Goal: Entertainment & Leisure: Consume media (video, audio)

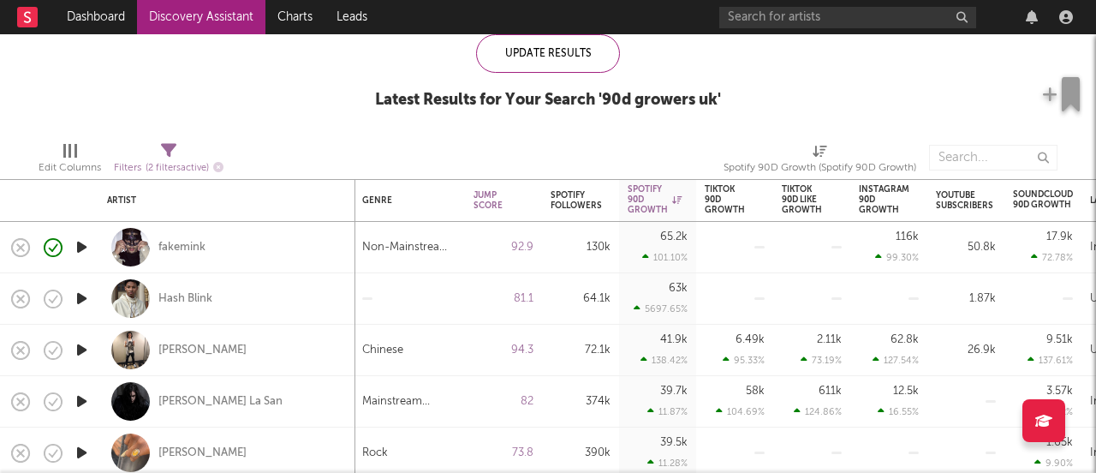
click at [76, 298] on icon "button" at bounding box center [82, 298] width 18 height 21
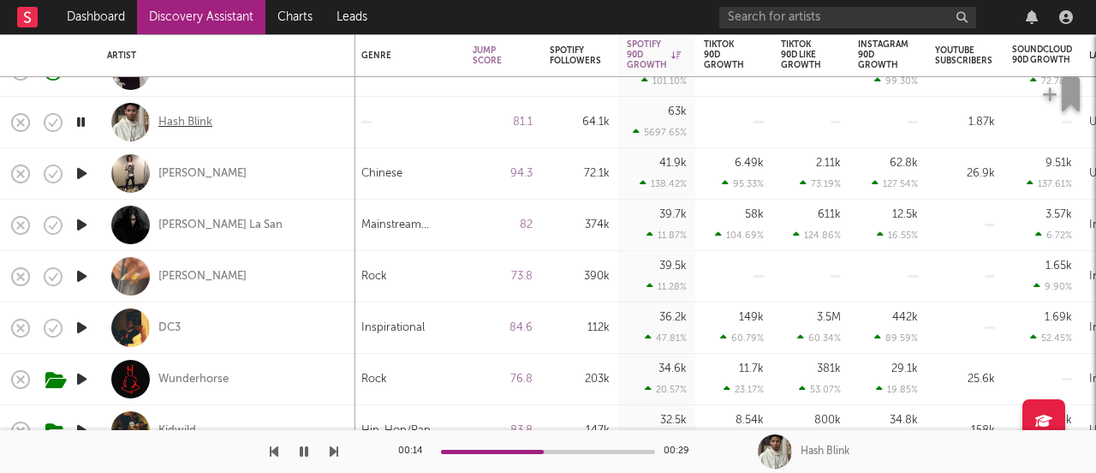
click at [171, 116] on div "Hash Blink" at bounding box center [185, 122] width 54 height 15
click at [80, 326] on icon "button" at bounding box center [82, 327] width 18 height 21
click at [86, 376] on icon "button" at bounding box center [82, 378] width 18 height 21
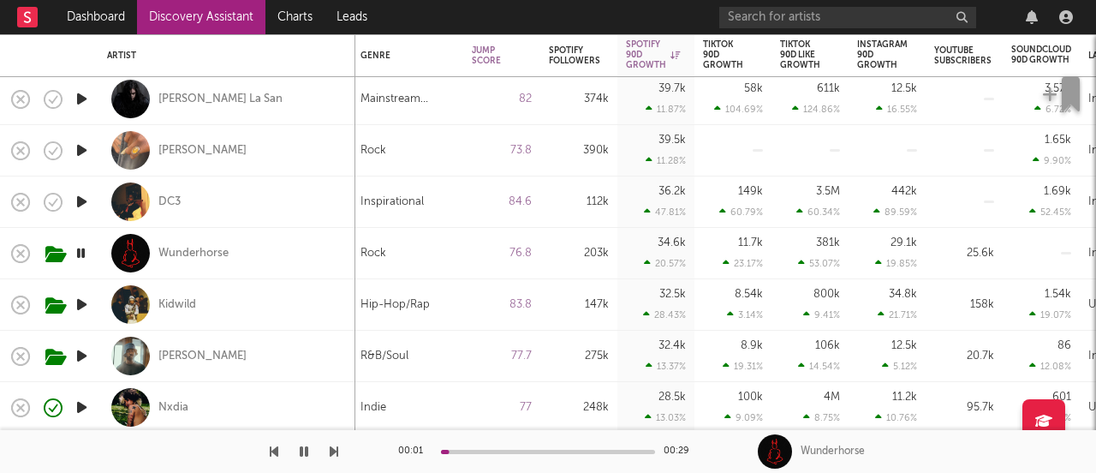
click at [80, 303] on icon "button" at bounding box center [82, 304] width 18 height 21
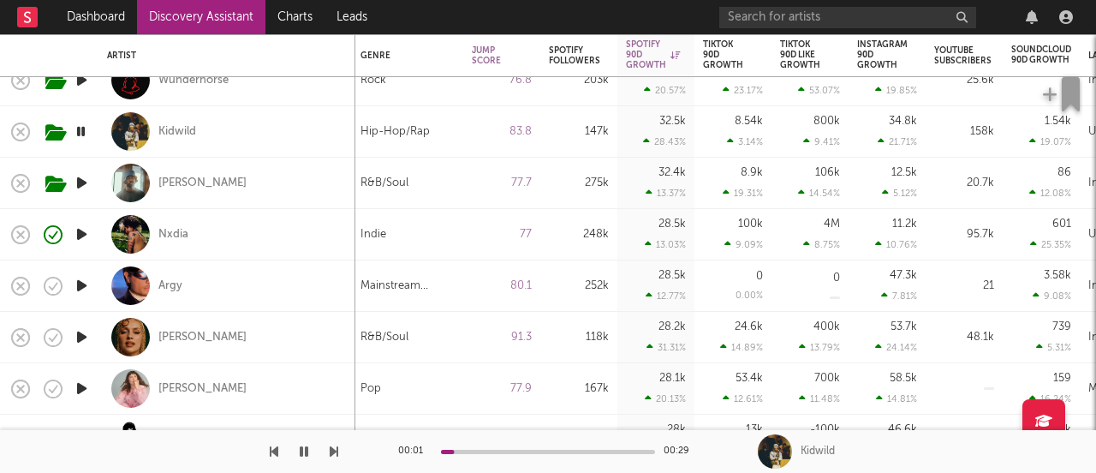
click at [80, 331] on icon "button" at bounding box center [82, 336] width 18 height 21
click at [83, 283] on icon "button" at bounding box center [82, 285] width 18 height 21
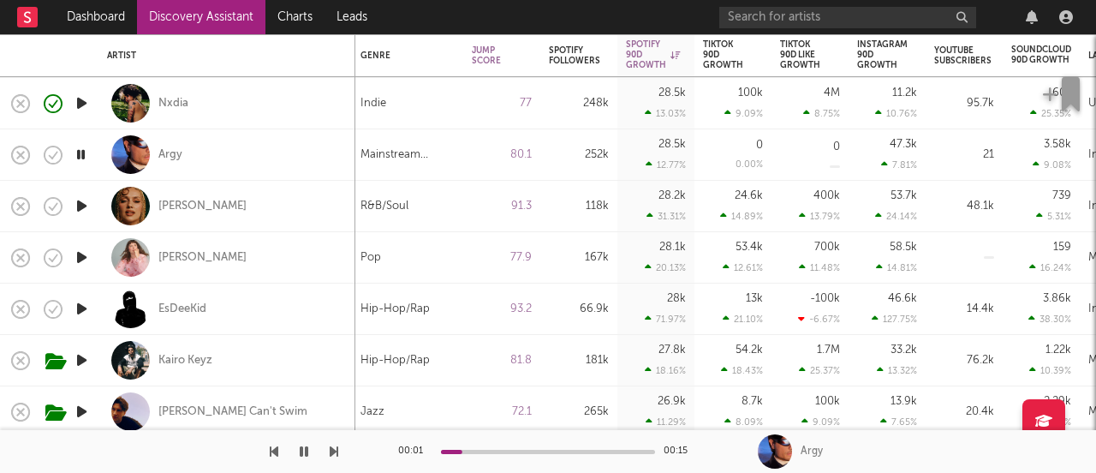
click at [78, 247] on icon "button" at bounding box center [82, 257] width 18 height 21
click at [79, 305] on icon "button" at bounding box center [82, 308] width 18 height 21
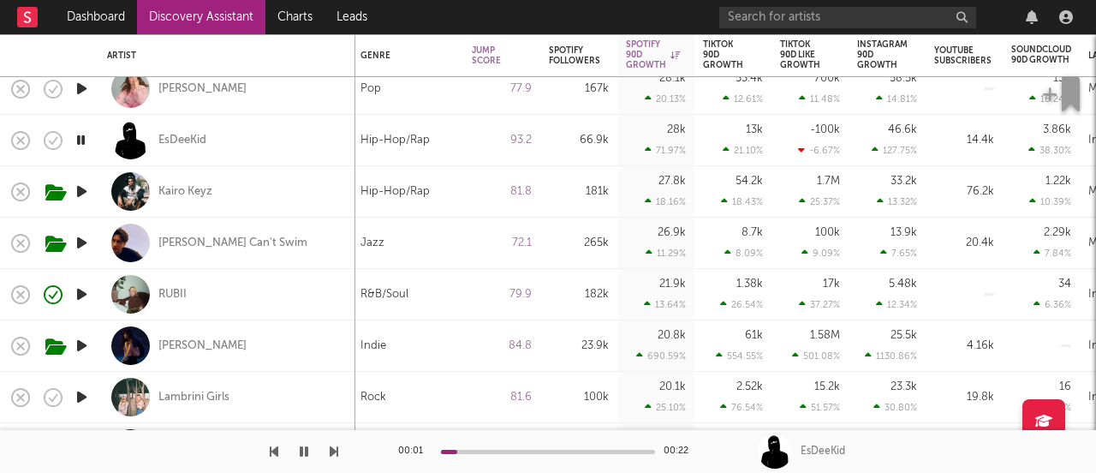
click at [81, 295] on icon "button" at bounding box center [82, 293] width 18 height 21
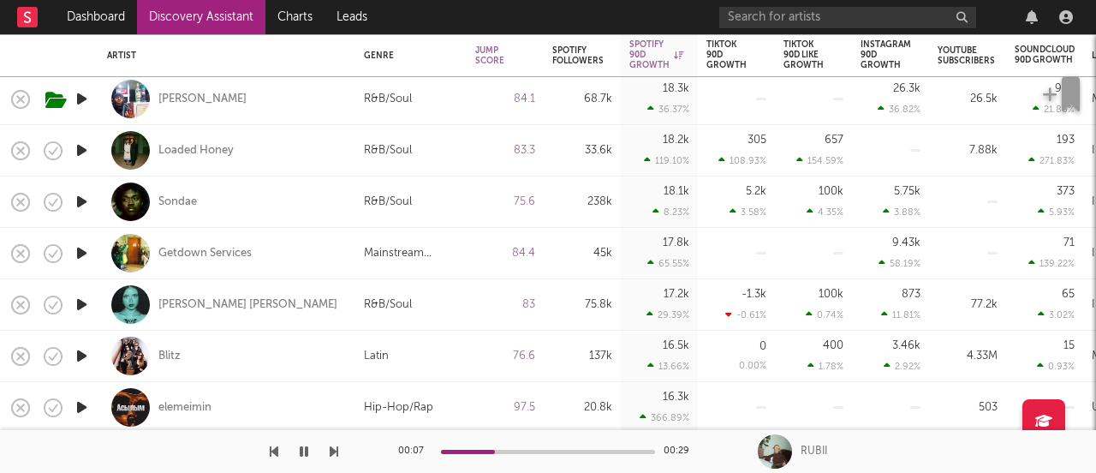
click at [78, 254] on icon "button" at bounding box center [82, 252] width 18 height 21
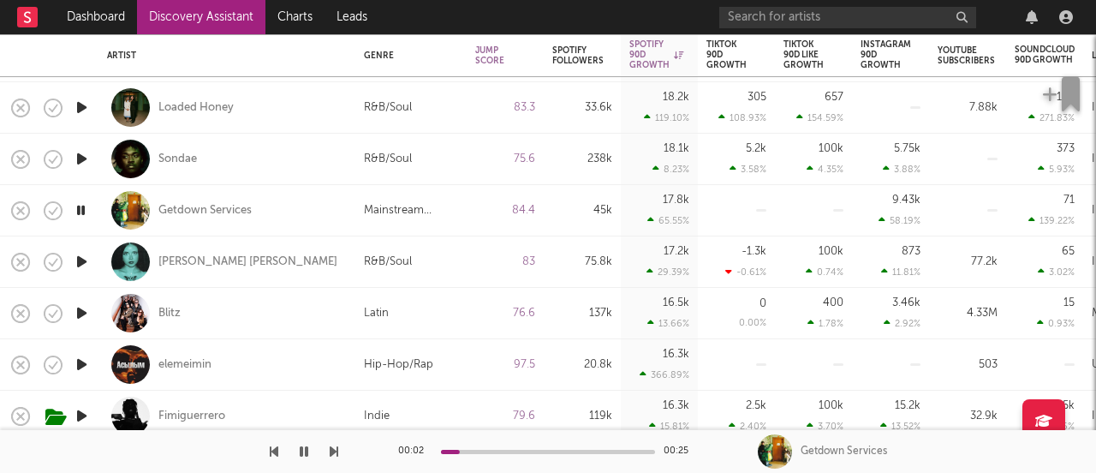
click at [82, 260] on icon "button" at bounding box center [82, 261] width 18 height 21
click at [373, 51] on div "Genre" at bounding box center [407, 56] width 86 height 10
click at [384, 58] on div "Genre" at bounding box center [407, 56] width 86 height 10
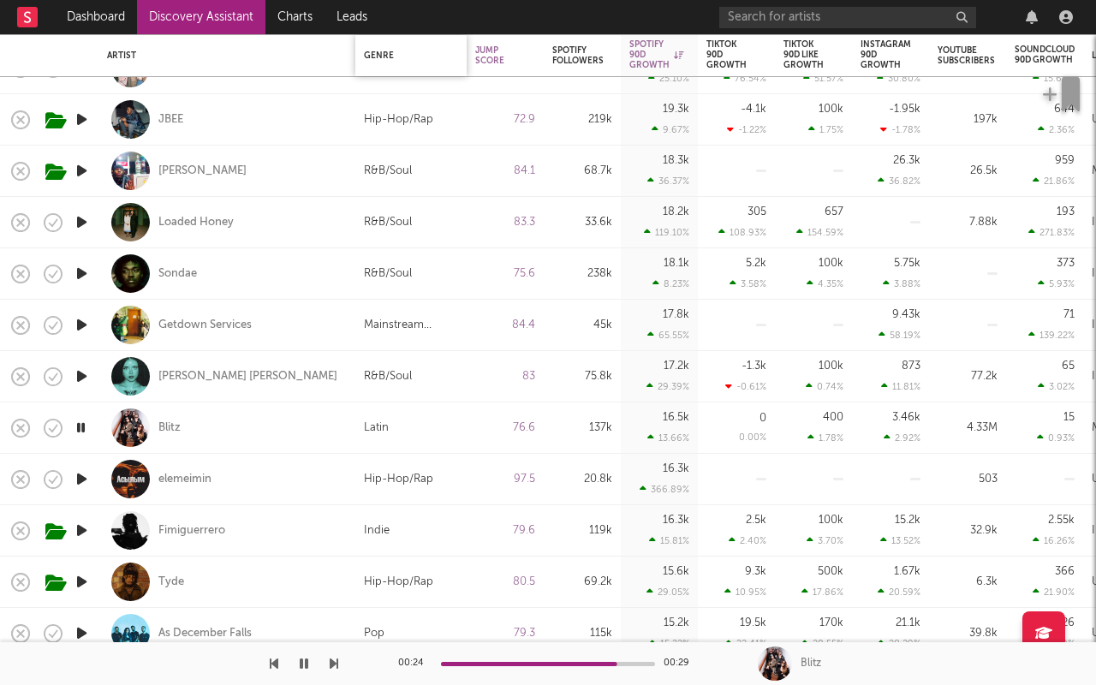
click at [387, 59] on div "Genre" at bounding box center [407, 56] width 86 height 10
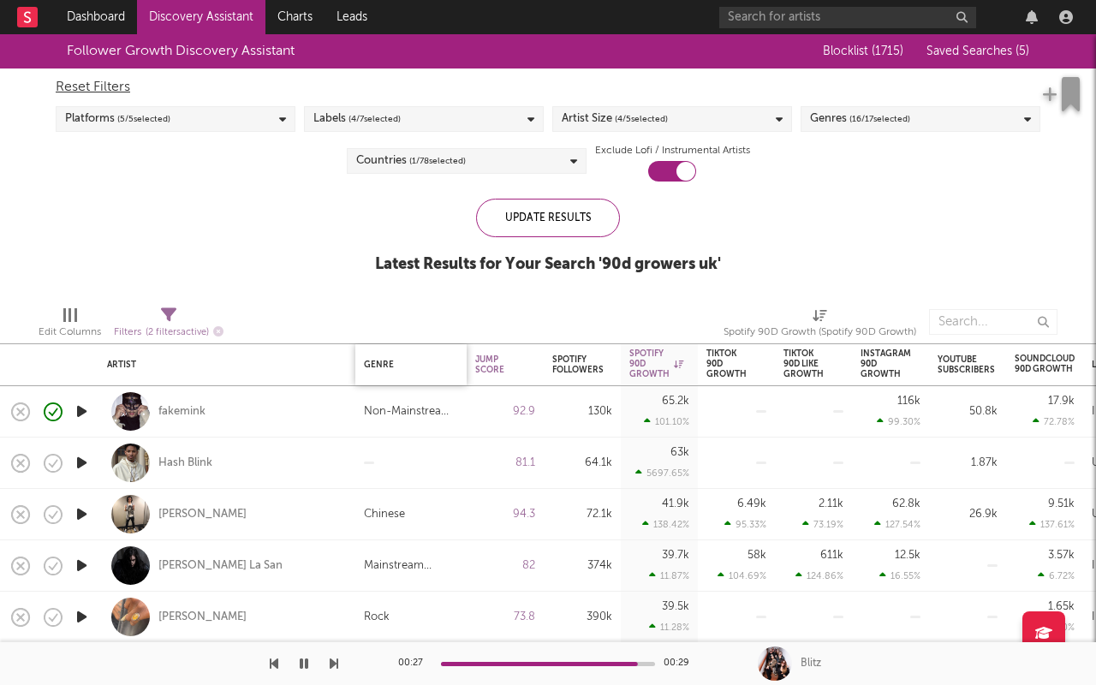
click at [374, 363] on div "Genre" at bounding box center [407, 365] width 86 height 10
click at [431, 376] on div "Genre" at bounding box center [411, 365] width 94 height 36
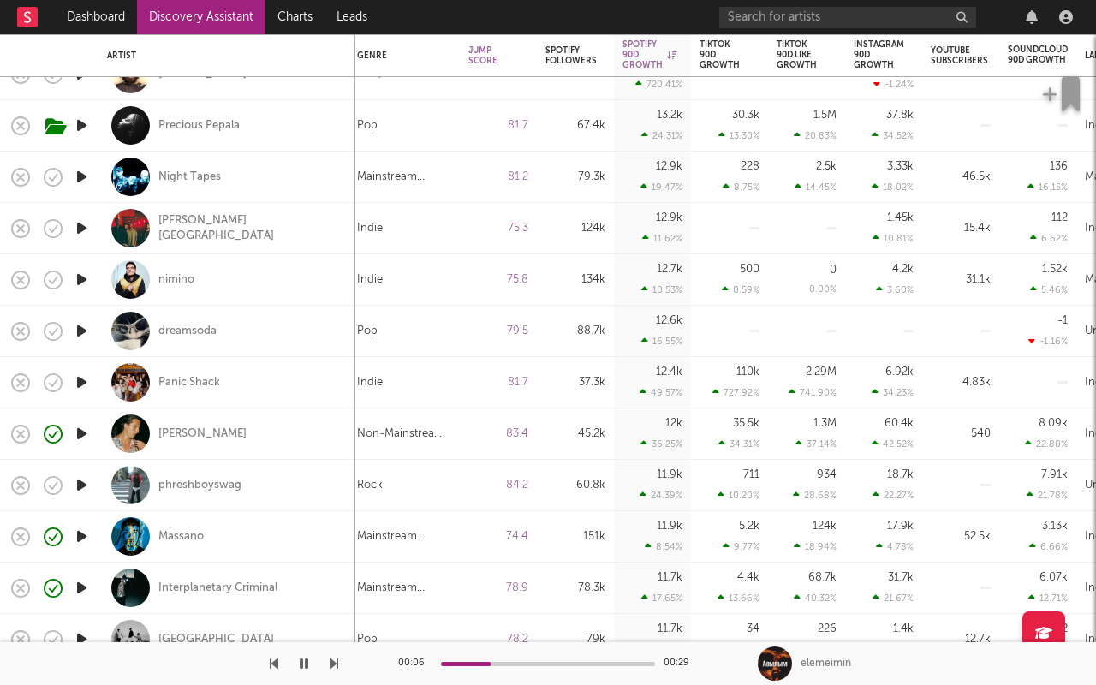
click at [86, 335] on icon "button" at bounding box center [82, 330] width 18 height 21
click at [83, 385] on icon "button" at bounding box center [82, 382] width 18 height 21
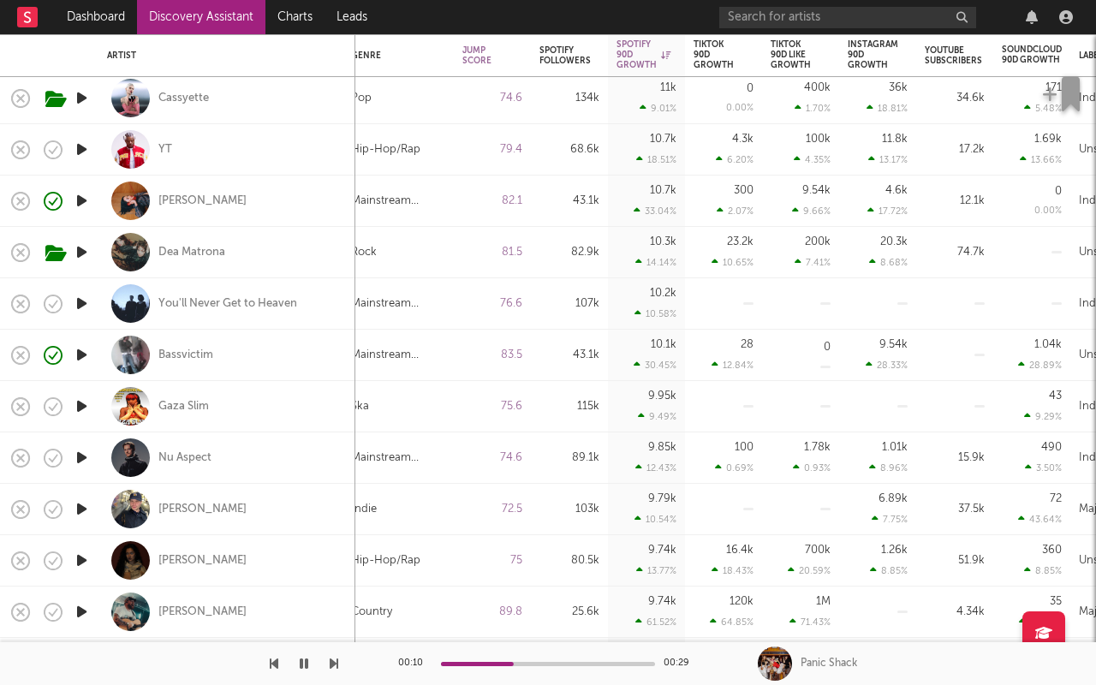
click at [79, 454] on icon "button" at bounding box center [82, 457] width 18 height 21
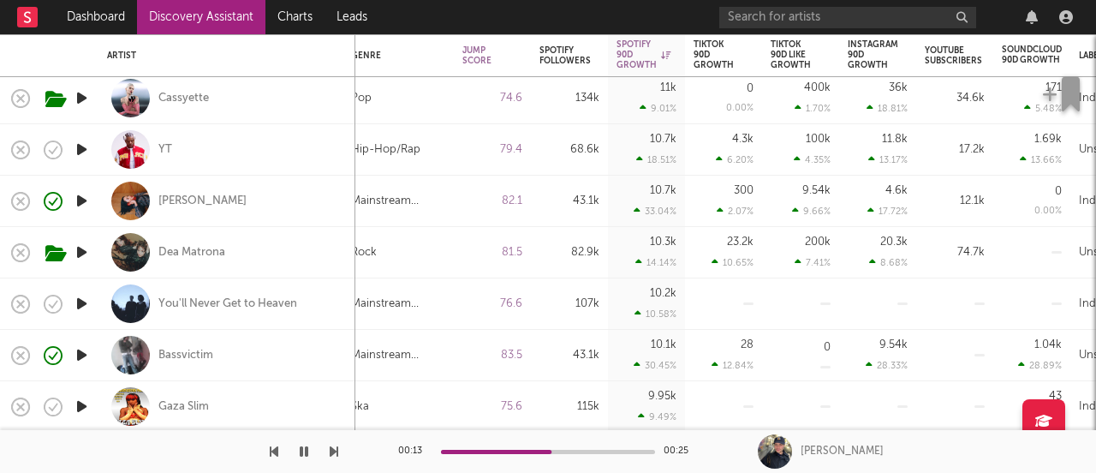
click at [83, 249] on icon "button" at bounding box center [82, 251] width 18 height 21
click at [86, 300] on icon "button" at bounding box center [82, 303] width 18 height 21
click at [86, 352] on icon "button" at bounding box center [82, 354] width 18 height 21
click at [488, 453] on div at bounding box center [548, 451] width 214 height 4
click at [85, 348] on icon "button" at bounding box center [81, 354] width 16 height 21
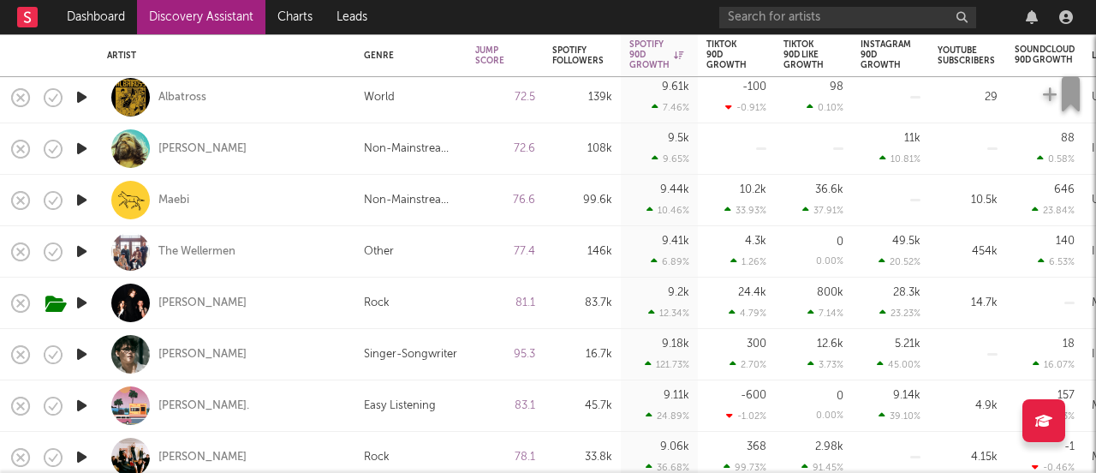
click at [80, 248] on icon "button" at bounding box center [82, 251] width 18 height 21
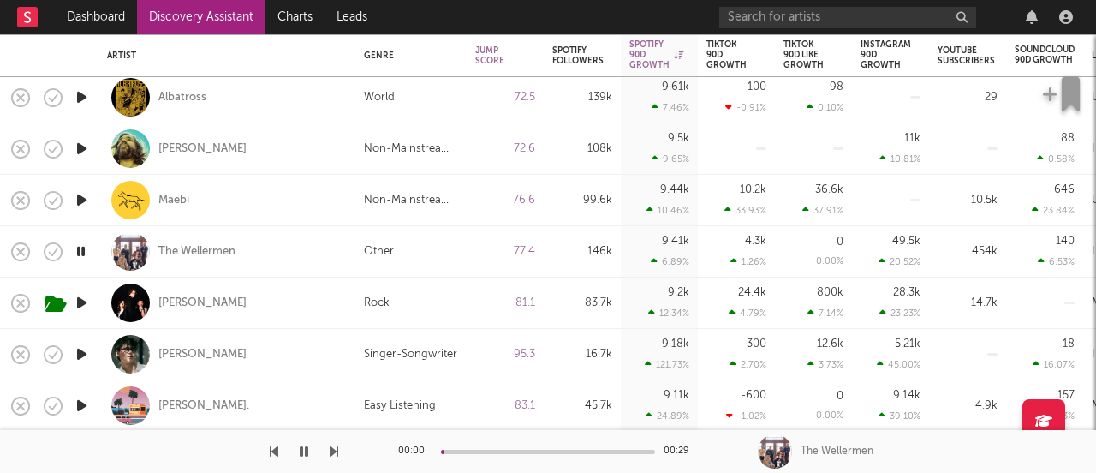
click at [82, 301] on icon "button" at bounding box center [82, 302] width 18 height 21
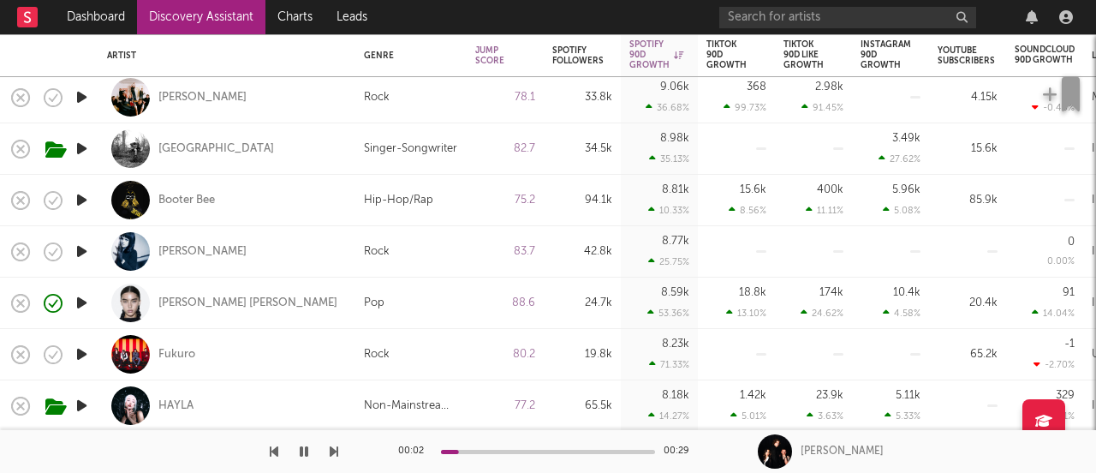
click at [80, 302] on icon "button" at bounding box center [82, 302] width 18 height 21
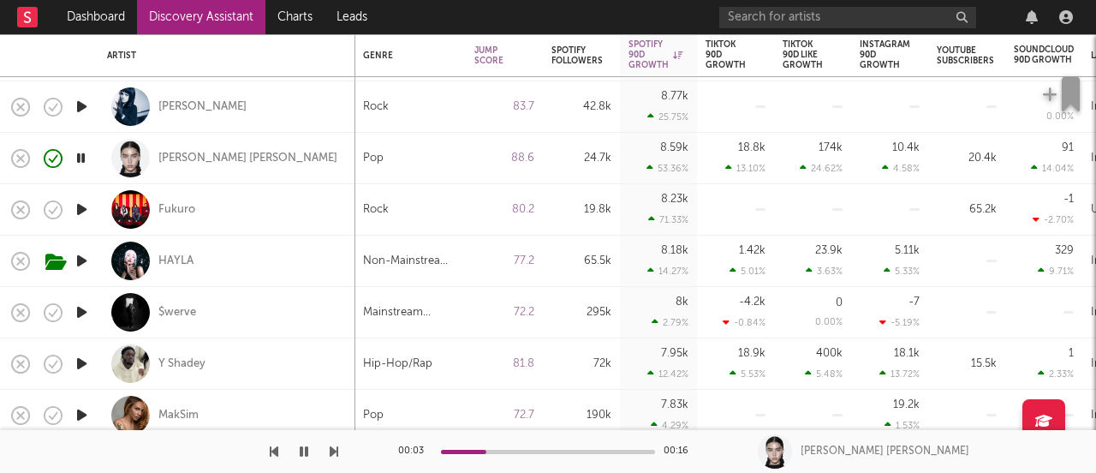
click at [81, 257] on icon "button" at bounding box center [82, 260] width 18 height 21
click at [84, 313] on icon "button" at bounding box center [81, 311] width 16 height 21
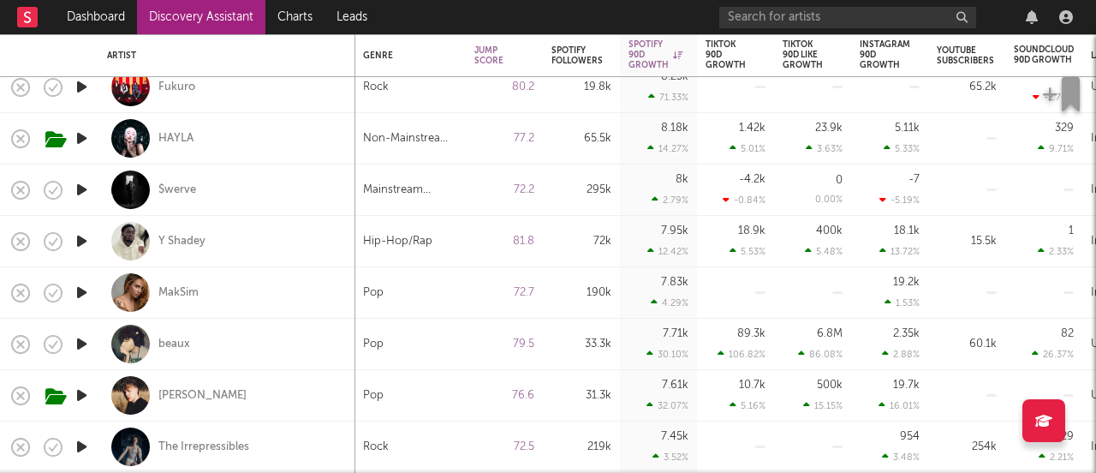
click at [79, 243] on icon "button" at bounding box center [82, 240] width 18 height 21
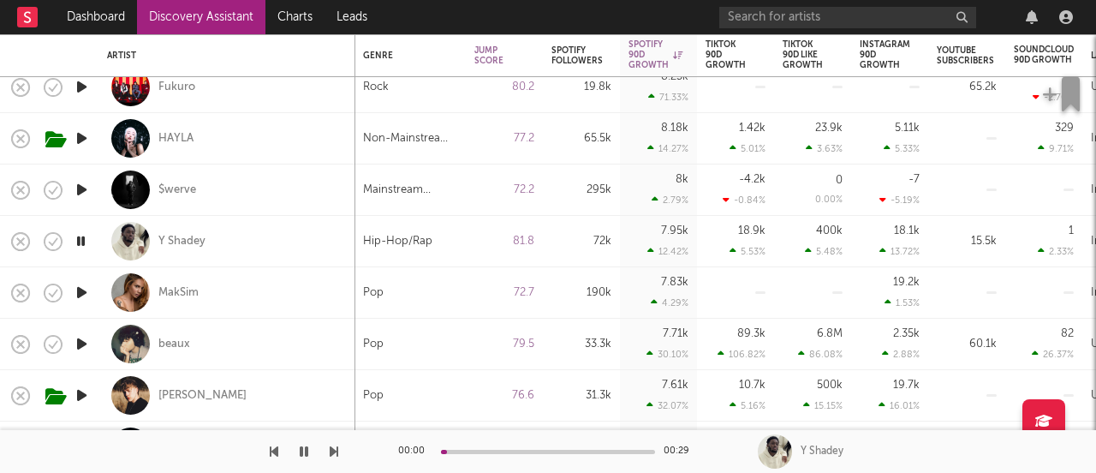
click at [85, 345] on icon "button" at bounding box center [82, 343] width 18 height 21
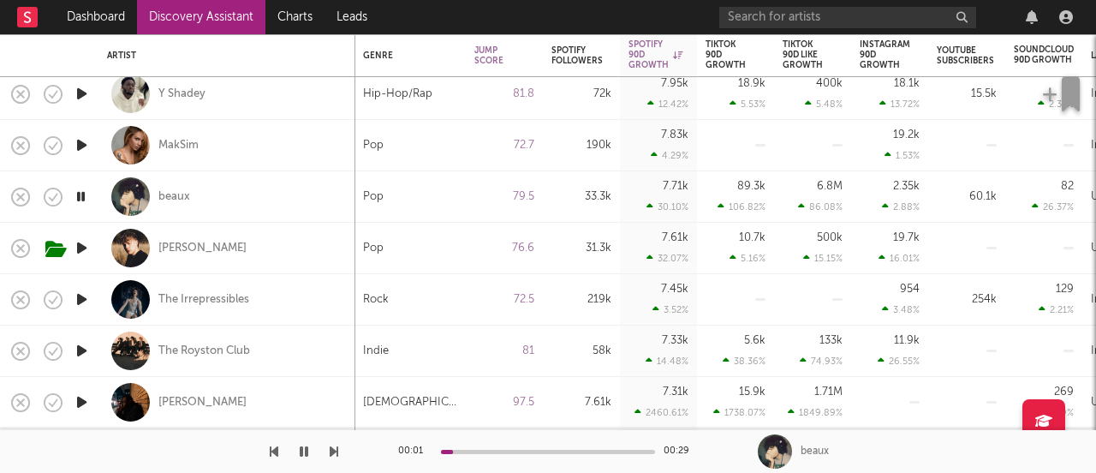
click at [80, 245] on icon "button" at bounding box center [82, 247] width 18 height 21
click at [82, 301] on icon "button" at bounding box center [82, 299] width 18 height 21
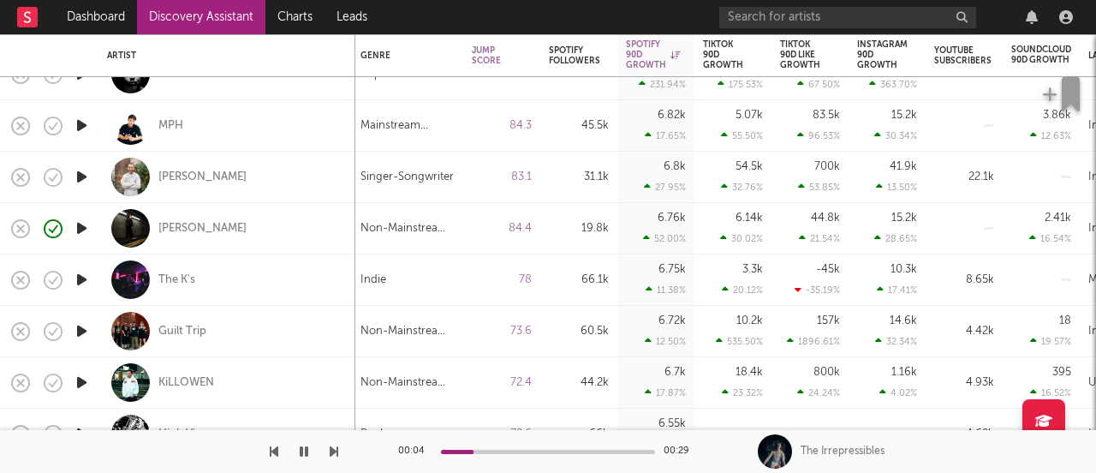
click at [84, 222] on icon "button" at bounding box center [82, 227] width 18 height 21
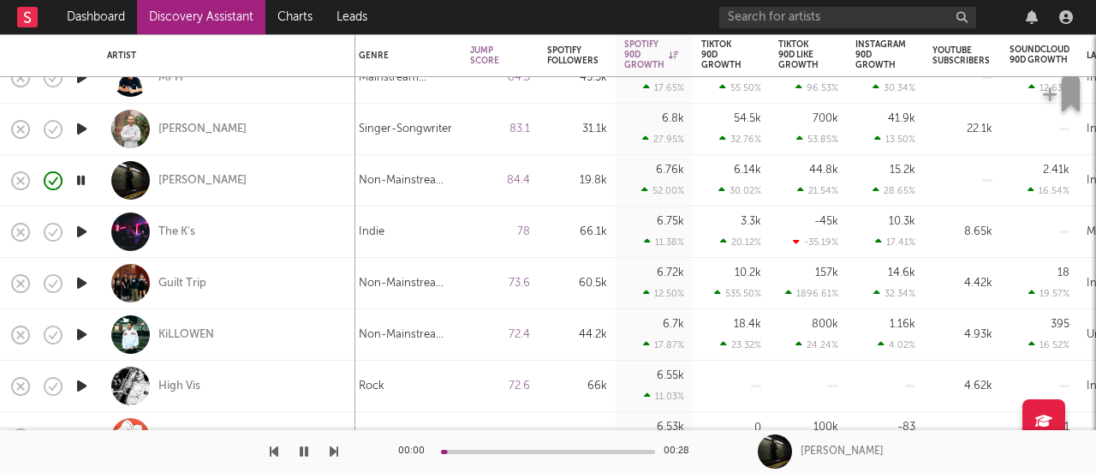
click at [83, 229] on icon "button" at bounding box center [82, 231] width 18 height 21
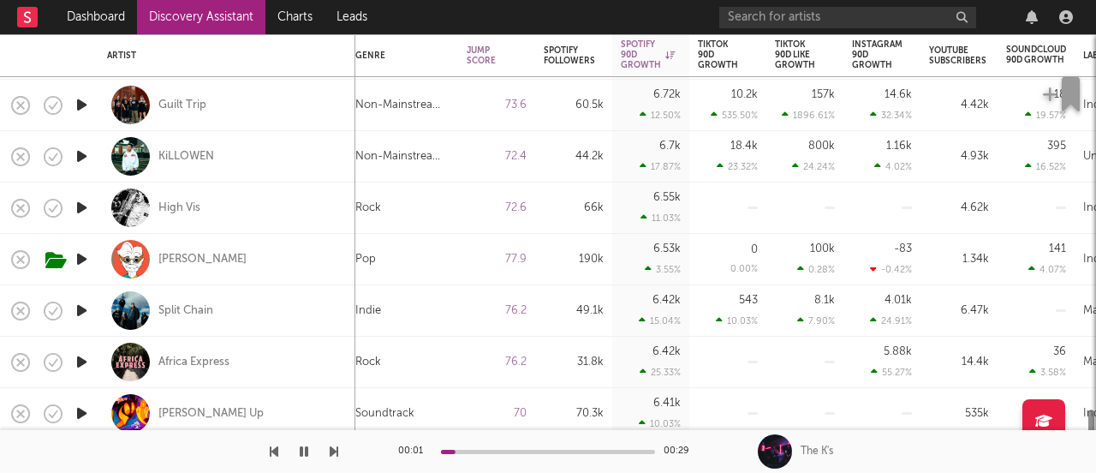
click at [77, 210] on icon "button" at bounding box center [82, 207] width 18 height 21
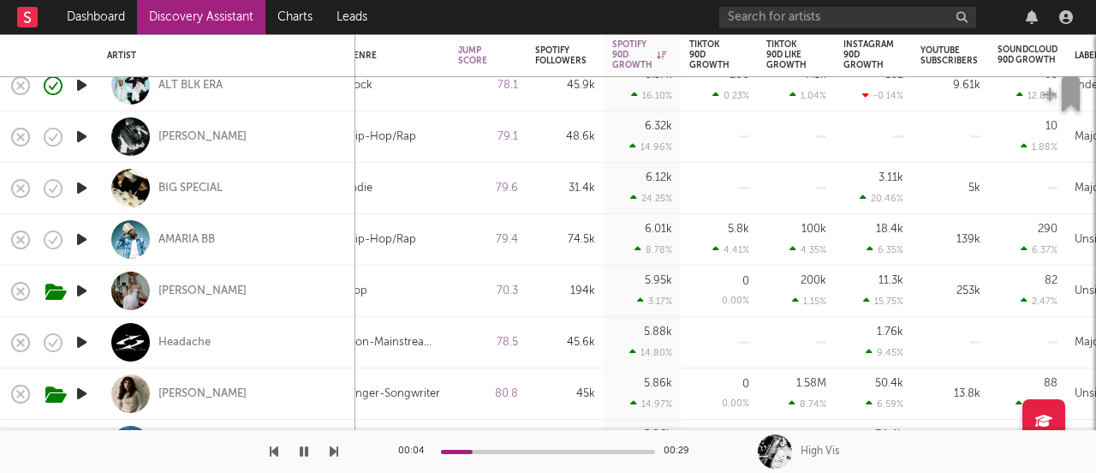
click at [89, 290] on icon "button" at bounding box center [82, 290] width 18 height 21
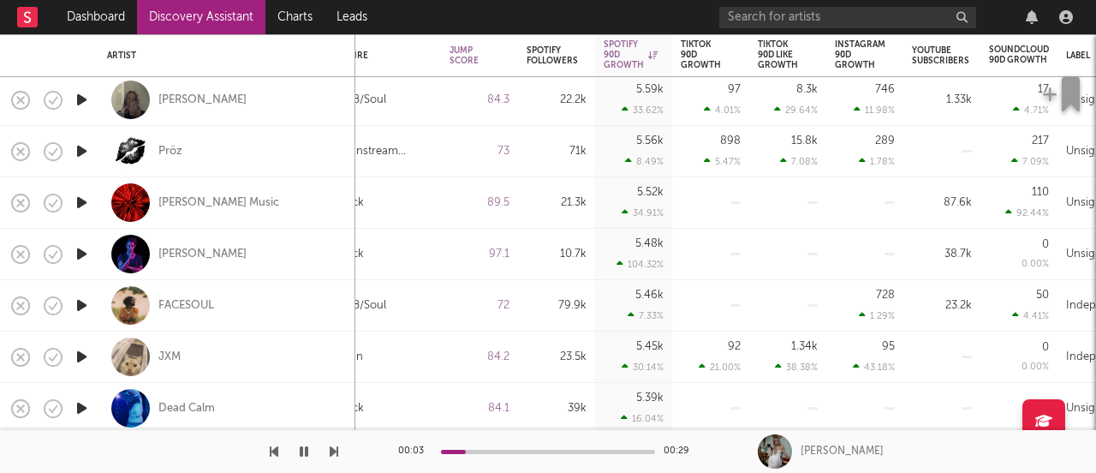
click at [79, 254] on icon "button" at bounding box center [82, 253] width 18 height 21
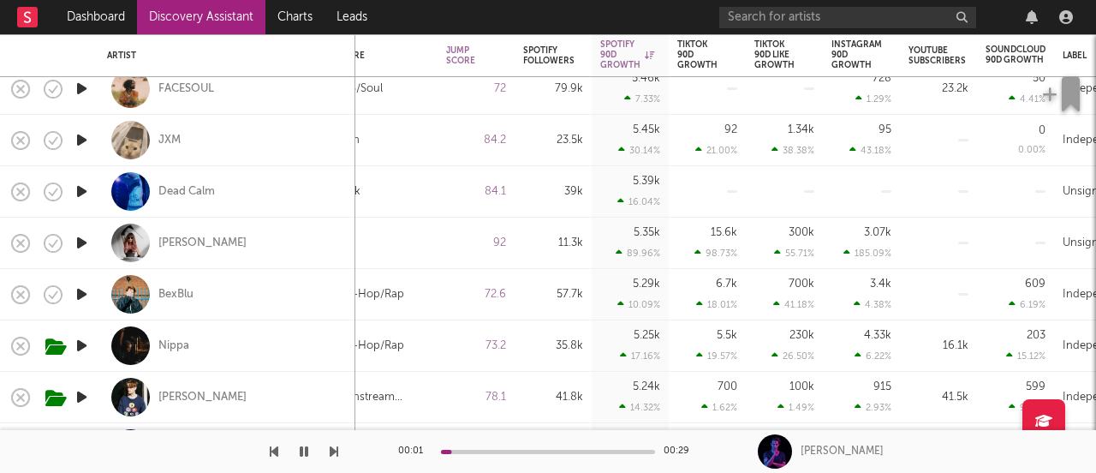
click at [79, 244] on icon "button" at bounding box center [82, 242] width 18 height 21
click at [199, 241] on div "[PERSON_NAME]" at bounding box center [202, 242] width 88 height 15
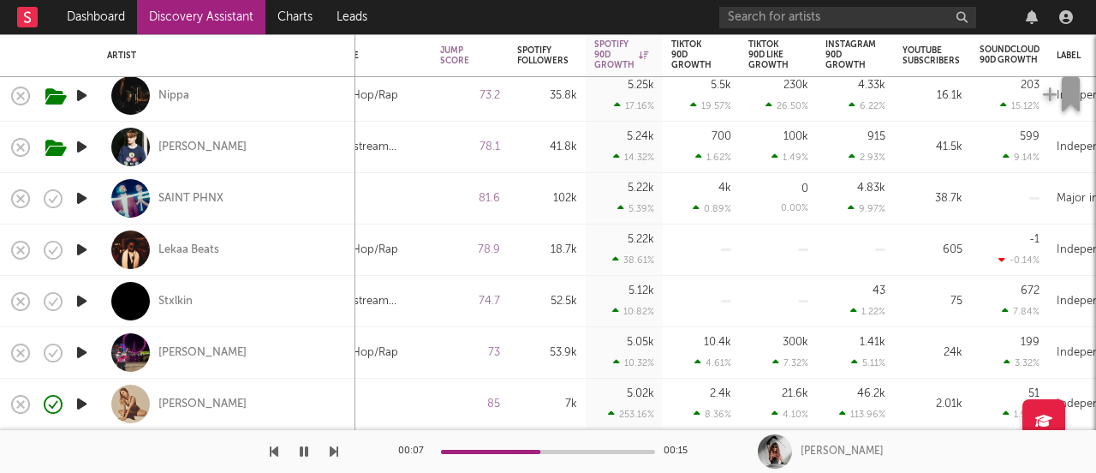
click at [79, 399] on icon "button" at bounding box center [82, 403] width 18 height 21
click at [81, 354] on icon "button" at bounding box center [82, 352] width 18 height 21
click at [80, 295] on icon "button" at bounding box center [82, 300] width 18 height 21
click at [487, 450] on div at bounding box center [548, 451] width 214 height 4
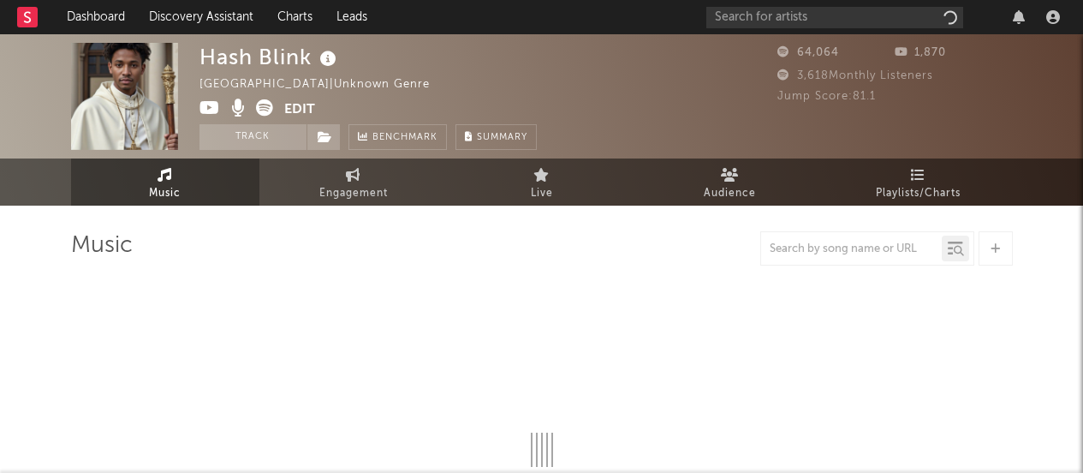
select select "1w"
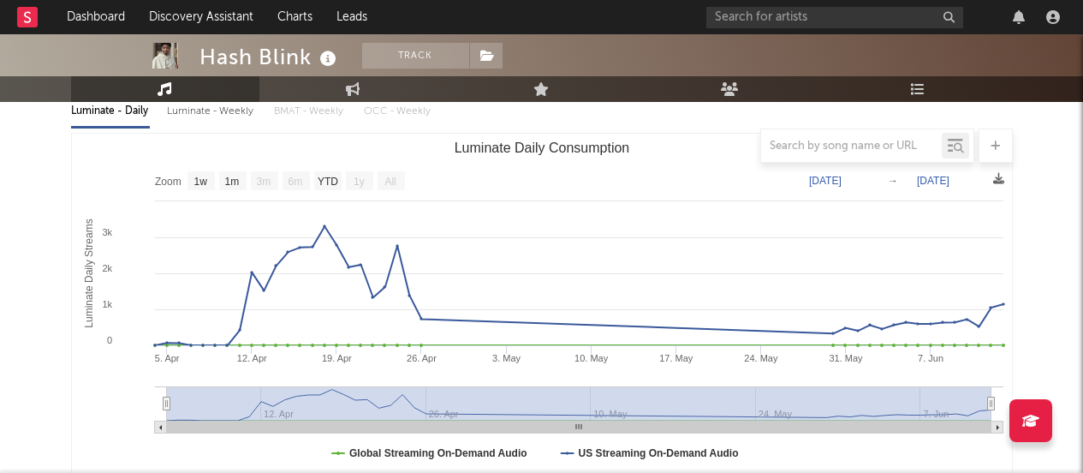
scroll to position [217, 0]
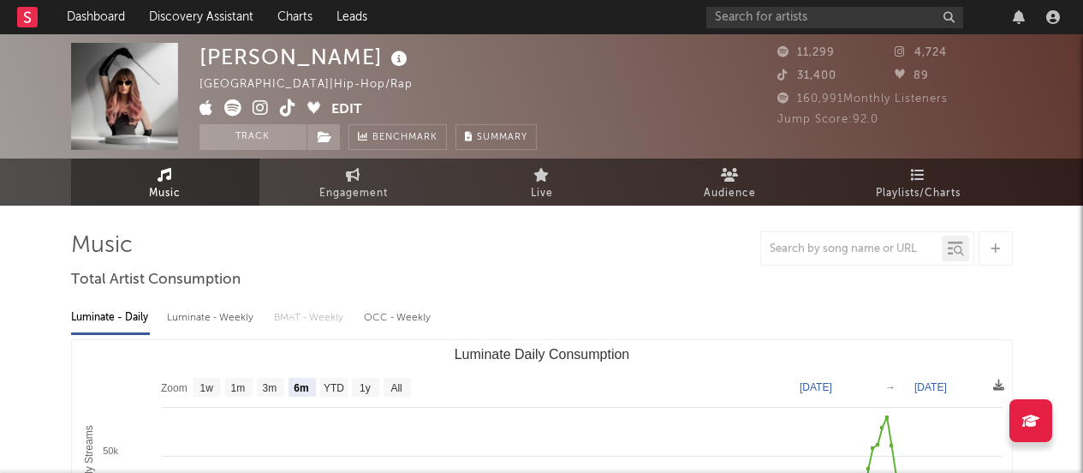
select select "6m"
click at [259, 110] on icon at bounding box center [261, 107] width 16 height 17
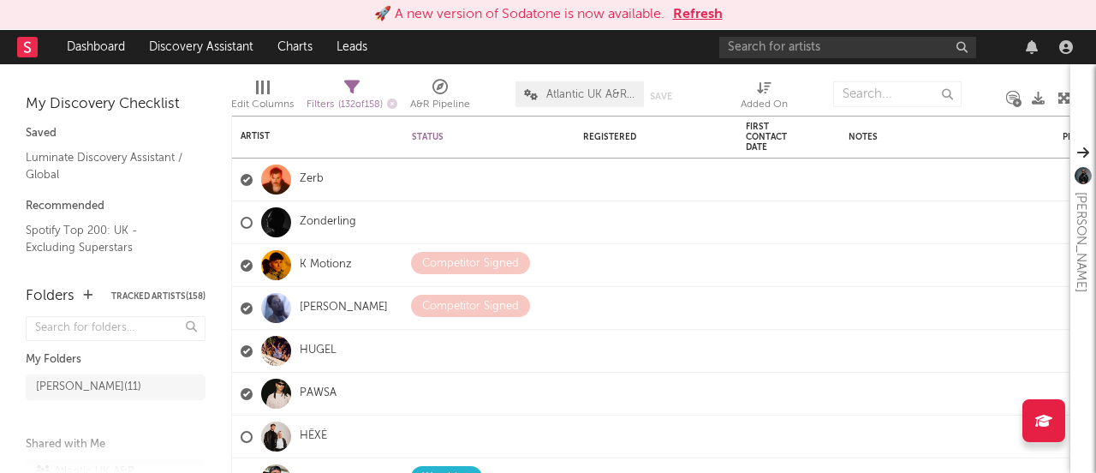
click at [678, 10] on button "Refresh" at bounding box center [698, 14] width 50 height 21
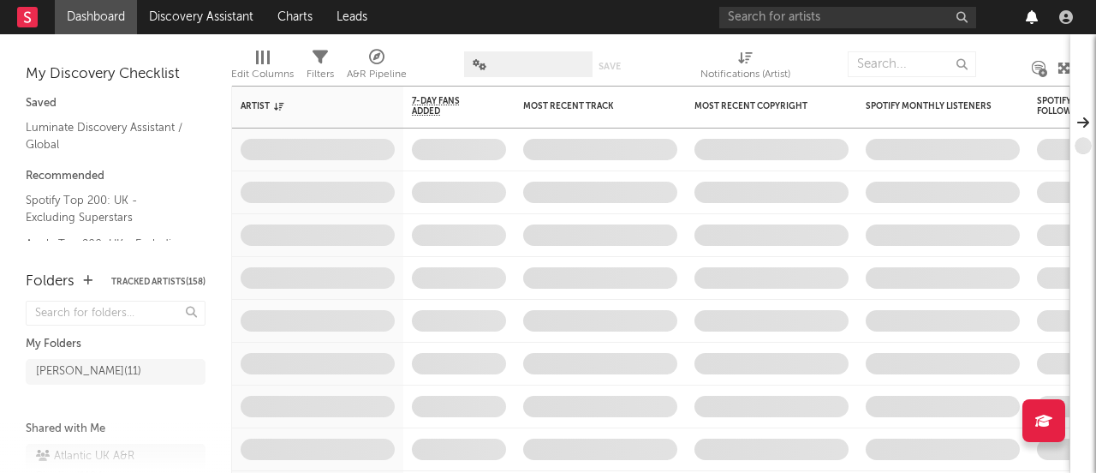
click at [1028, 21] on icon "button" at bounding box center [1032, 17] width 12 height 14
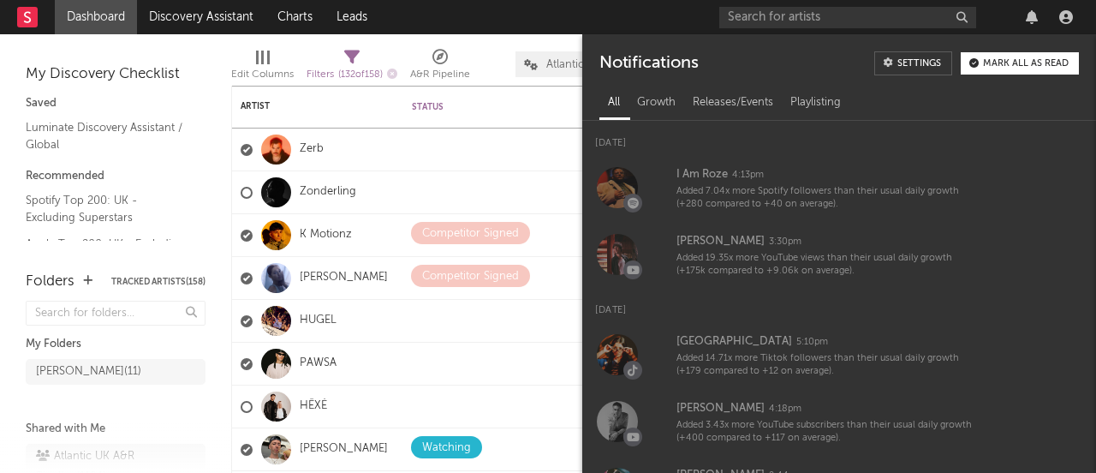
click at [1009, 67] on div "Mark all as read" at bounding box center [1026, 63] width 86 height 9
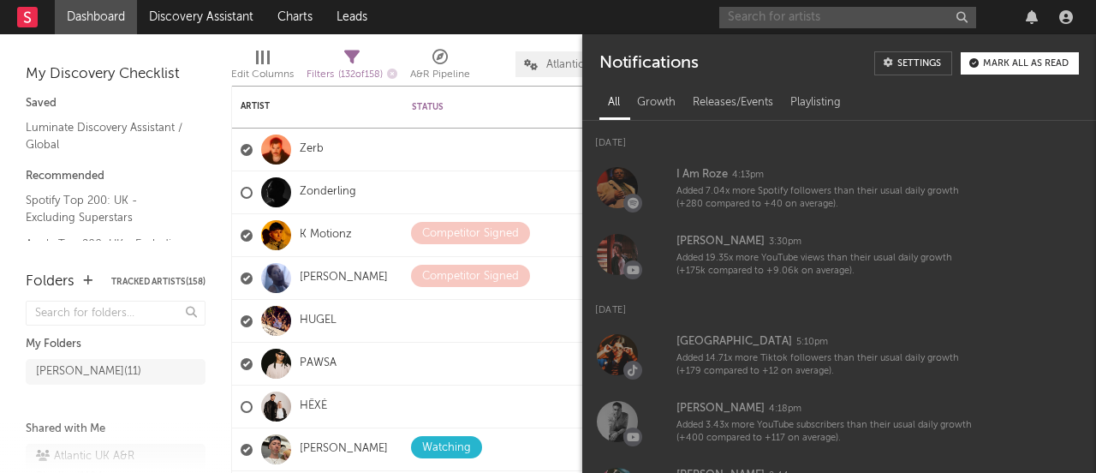
click at [848, 23] on input "text" at bounding box center [847, 17] width 257 height 21
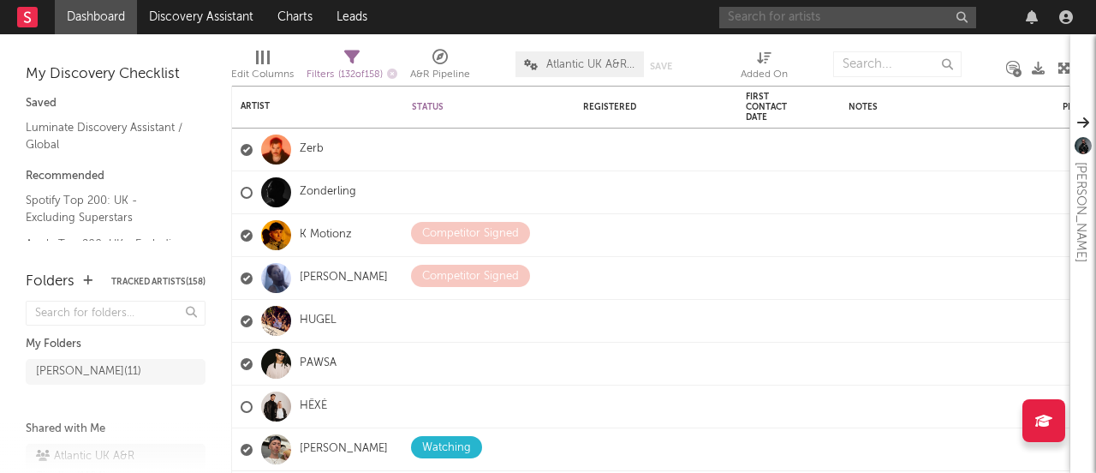
click at [764, 27] on input "text" at bounding box center [847, 17] width 257 height 21
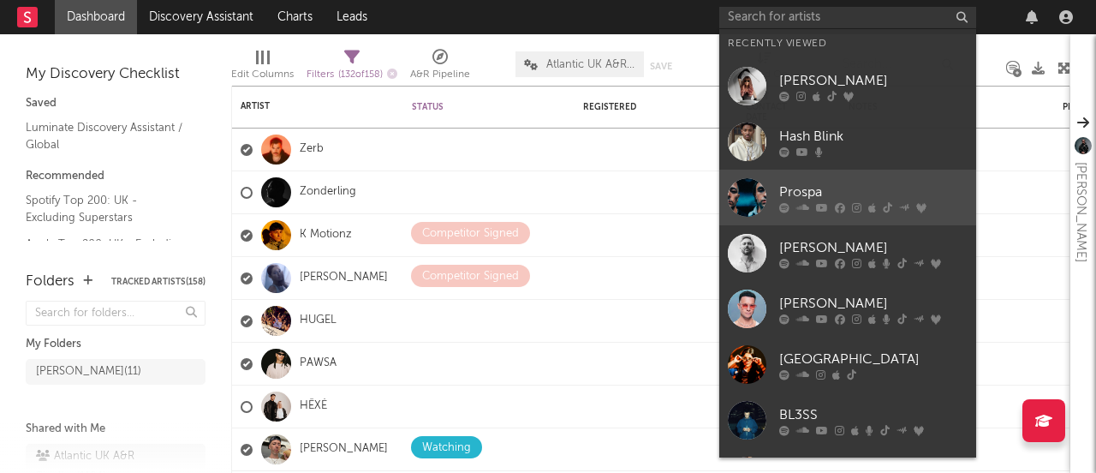
click at [800, 188] on div "Prospa" at bounding box center [873, 192] width 188 height 21
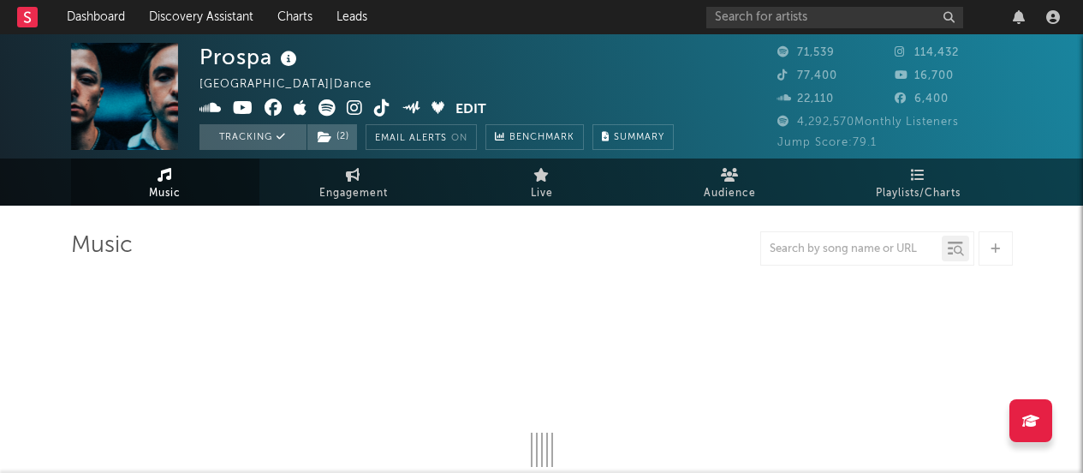
select select "6m"
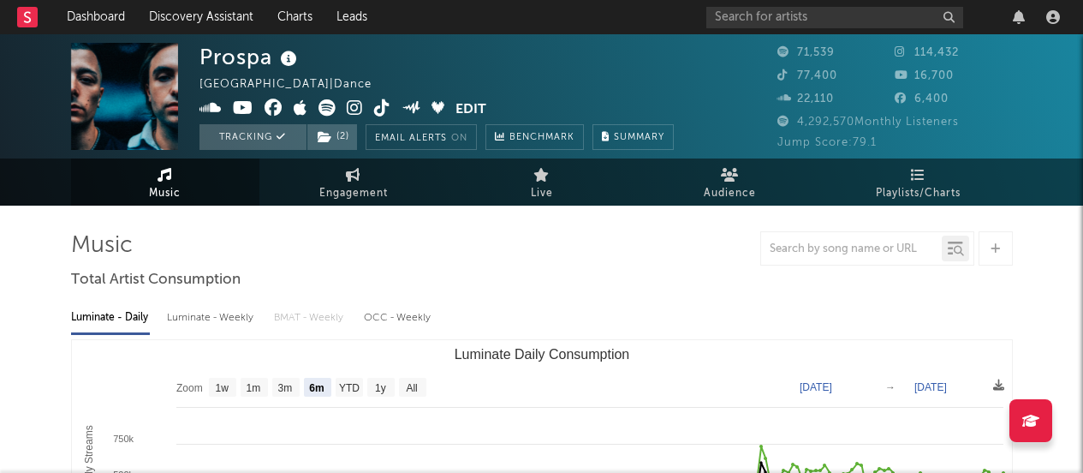
click at [352, 110] on icon at bounding box center [355, 107] width 16 height 17
click at [384, 110] on icon at bounding box center [382, 107] width 16 height 17
